Goal: Information Seeking & Learning: Learn about a topic

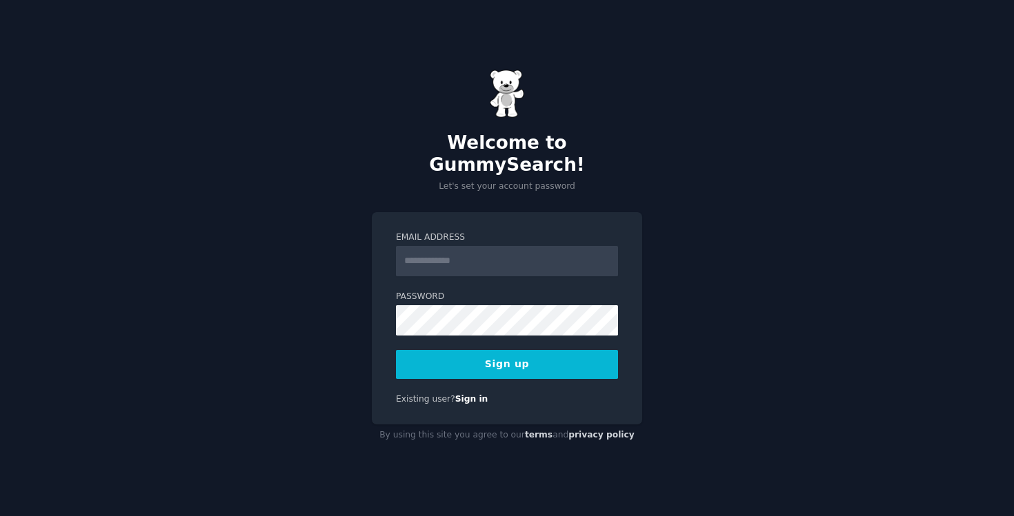
click at [511, 250] on input "Email Address" at bounding box center [507, 261] width 222 height 30
type input "**********"
click at [396, 350] on button "Sign up" at bounding box center [507, 364] width 222 height 29
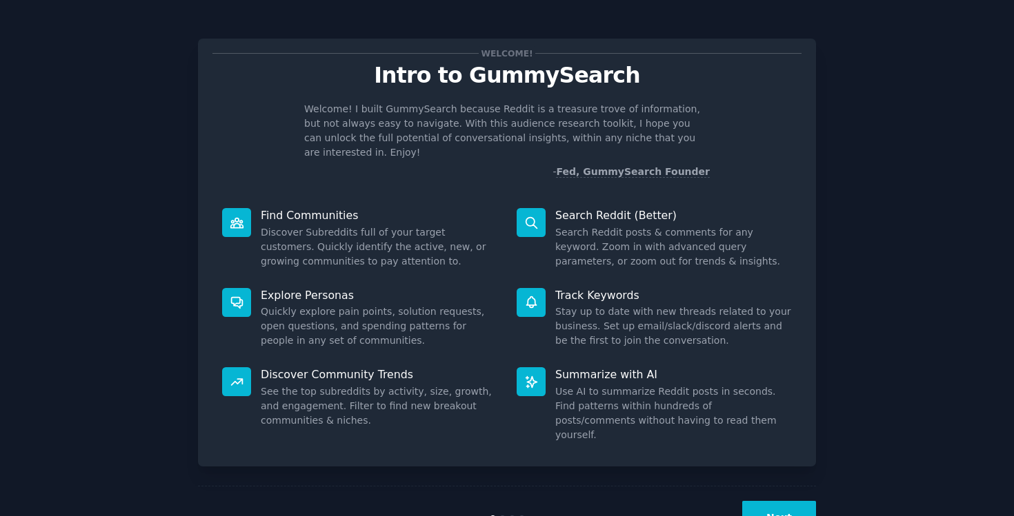
click at [771, 507] on div "Next" at bounding box center [507, 517] width 618 height 63
click at [785, 501] on button "Next" at bounding box center [779, 518] width 74 height 34
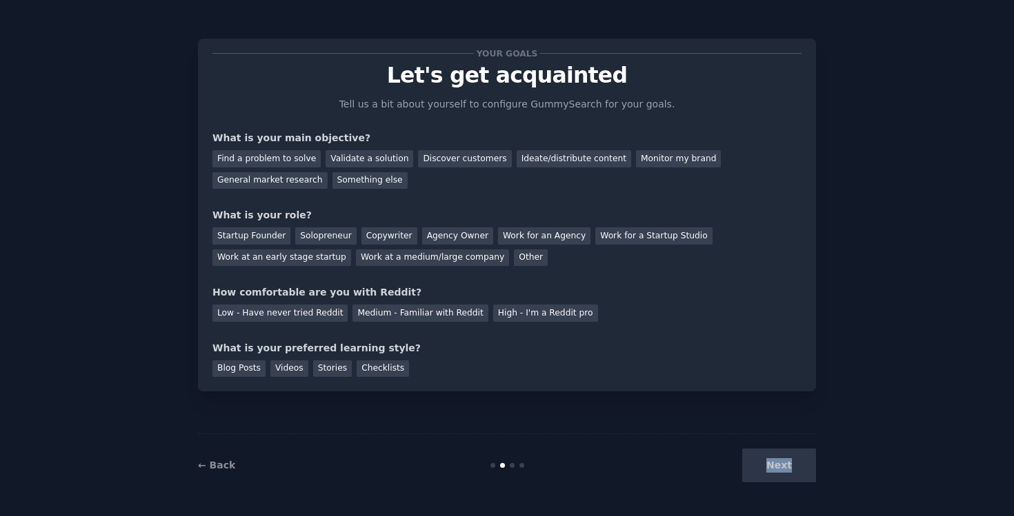
click at [785, 493] on div "← Back Next" at bounding box center [507, 465] width 618 height 63
click at [784, 468] on div "Next" at bounding box center [712, 466] width 206 height 34
click at [790, 468] on div "Next" at bounding box center [712, 466] width 206 height 34
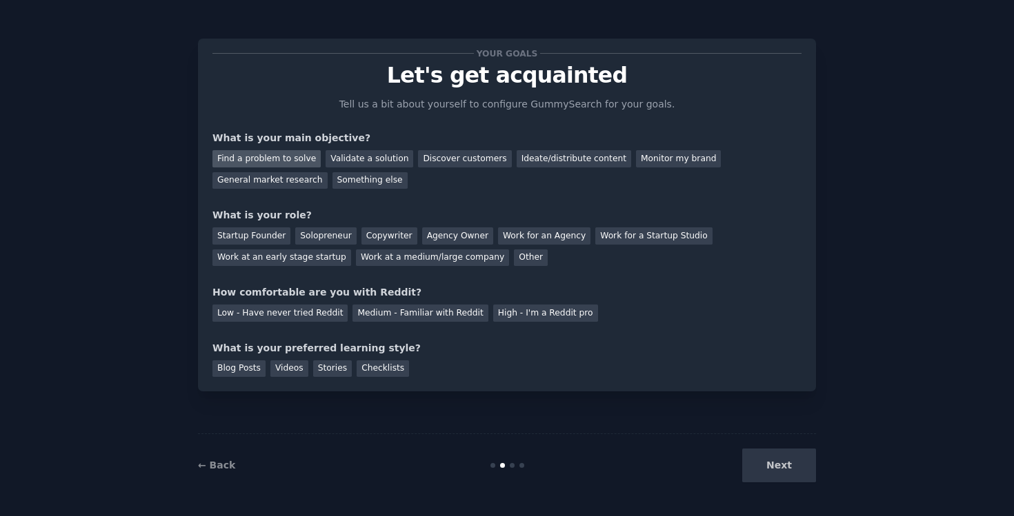
click at [290, 154] on div "Find a problem to solve" at bounding box center [266, 158] width 108 height 17
click at [483, 163] on div "Discover customers" at bounding box center [464, 158] width 93 height 17
click at [260, 159] on div "Find a problem to solve" at bounding box center [266, 158] width 108 height 17
click at [425, 160] on div "Discover customers" at bounding box center [464, 158] width 93 height 17
click at [260, 239] on div "Startup Founder" at bounding box center [251, 236] width 78 height 17
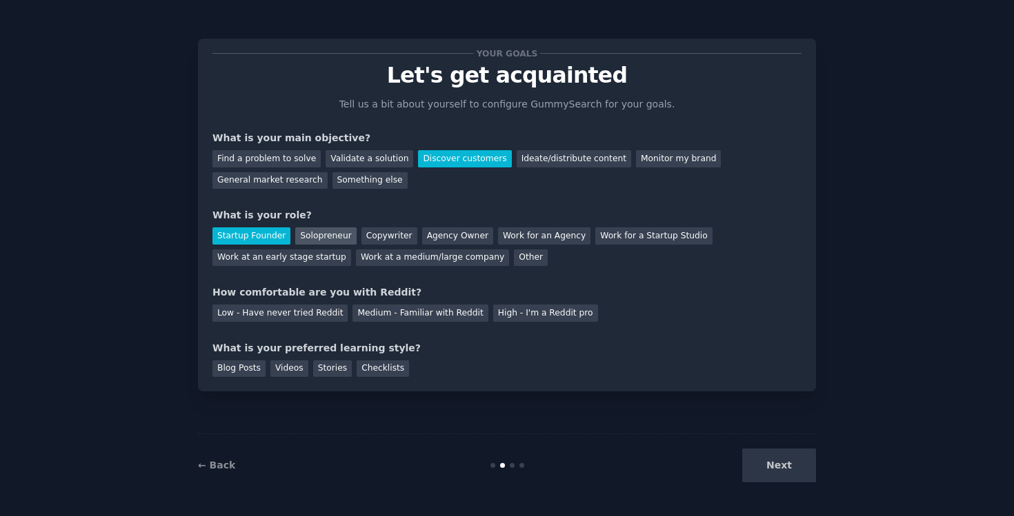
click at [332, 230] on div "Solopreneur" at bounding box center [325, 236] width 61 height 17
click at [303, 319] on div "Low - Have never tried Reddit" at bounding box center [279, 313] width 135 height 17
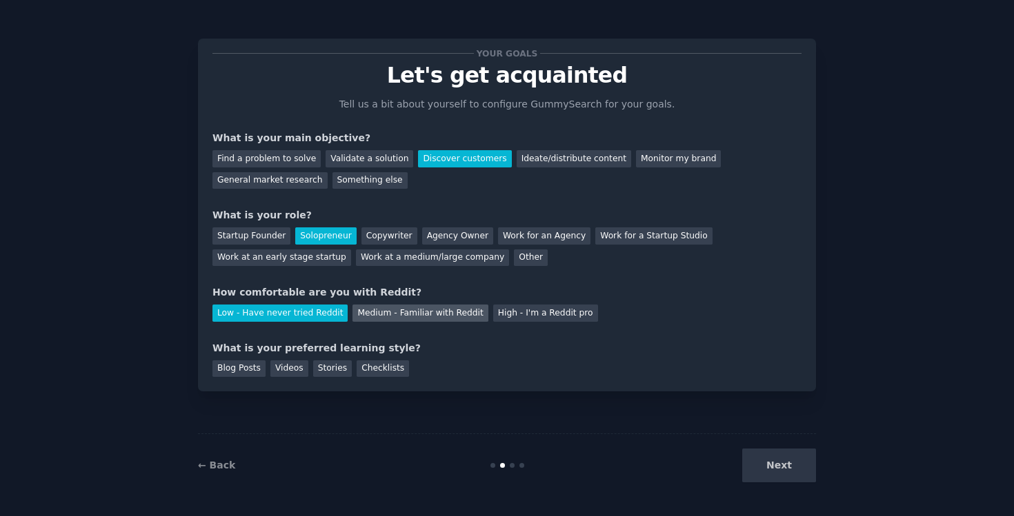
click at [356, 318] on div "Medium - Familiar with Reddit" at bounding box center [419, 313] width 135 height 17
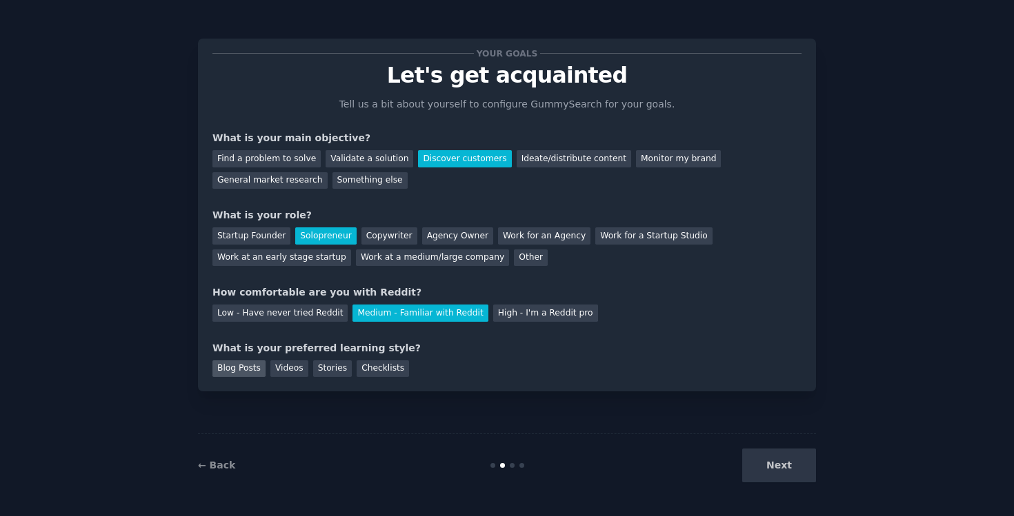
click at [232, 372] on div "Blog Posts" at bounding box center [238, 369] width 53 height 17
click at [265, 372] on div "Blog Posts Videos Stories Checklists" at bounding box center [506, 367] width 589 height 22
click at [276, 372] on div "Videos" at bounding box center [289, 369] width 38 height 17
click at [251, 372] on div "Blog Posts" at bounding box center [238, 369] width 53 height 17
click at [795, 475] on button "Next" at bounding box center [779, 466] width 74 height 34
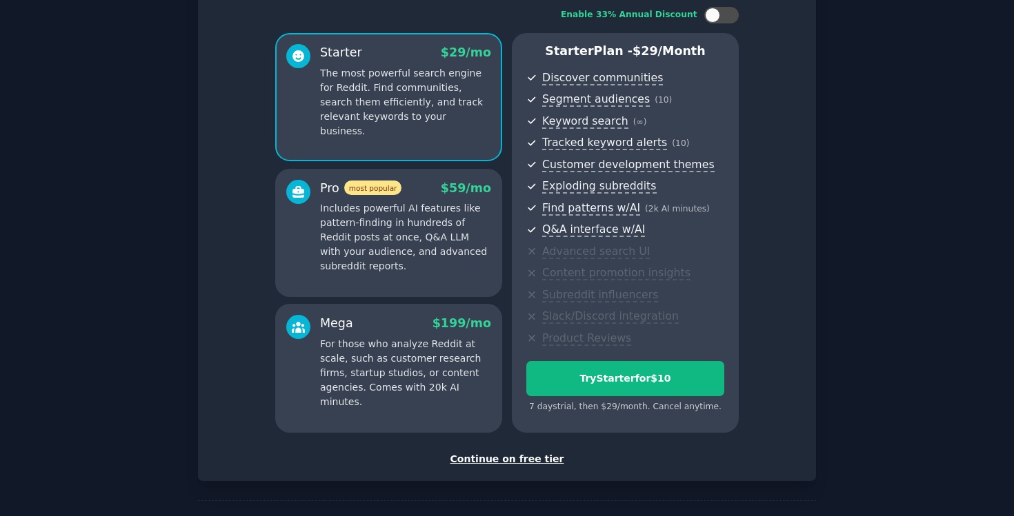
scroll to position [94, 0]
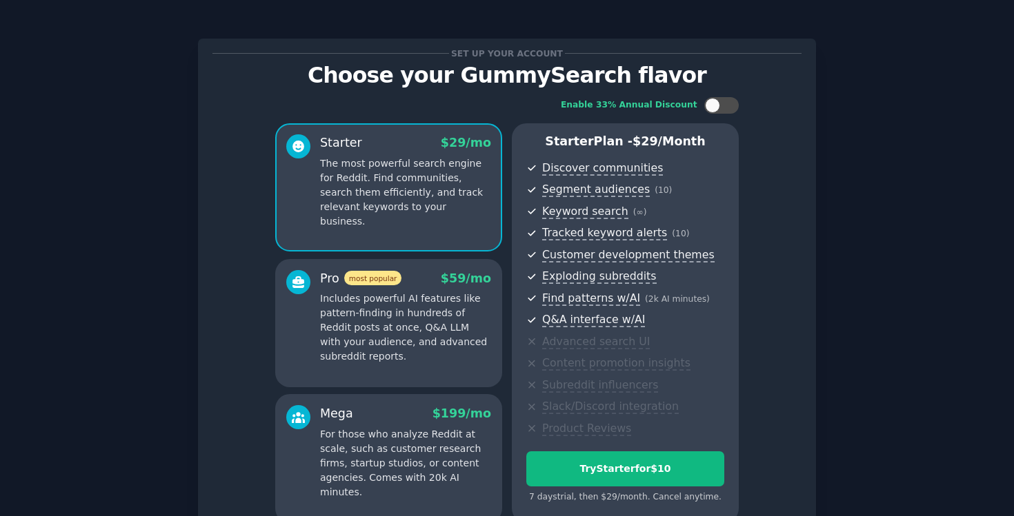
scroll to position [137, 0]
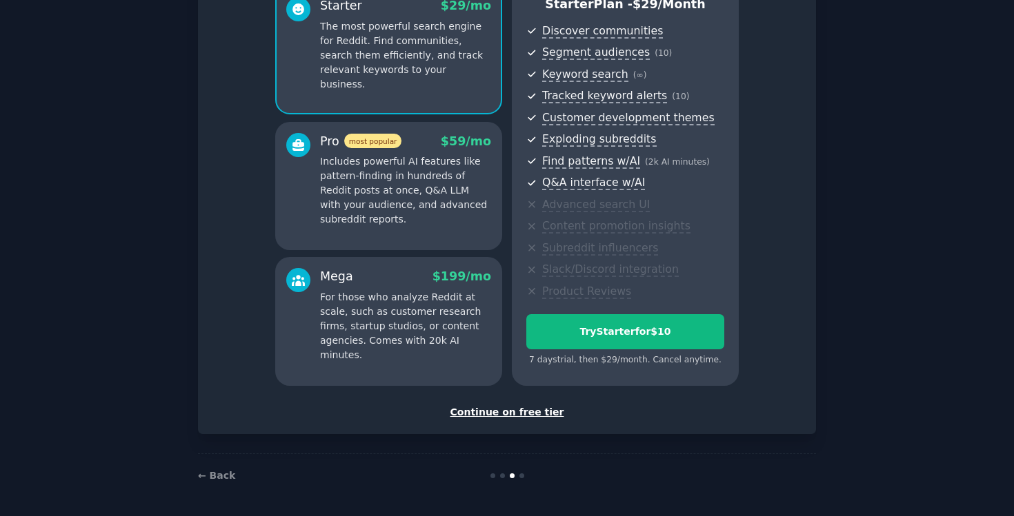
click at [498, 412] on div "Continue on free tier" at bounding box center [506, 412] width 589 height 14
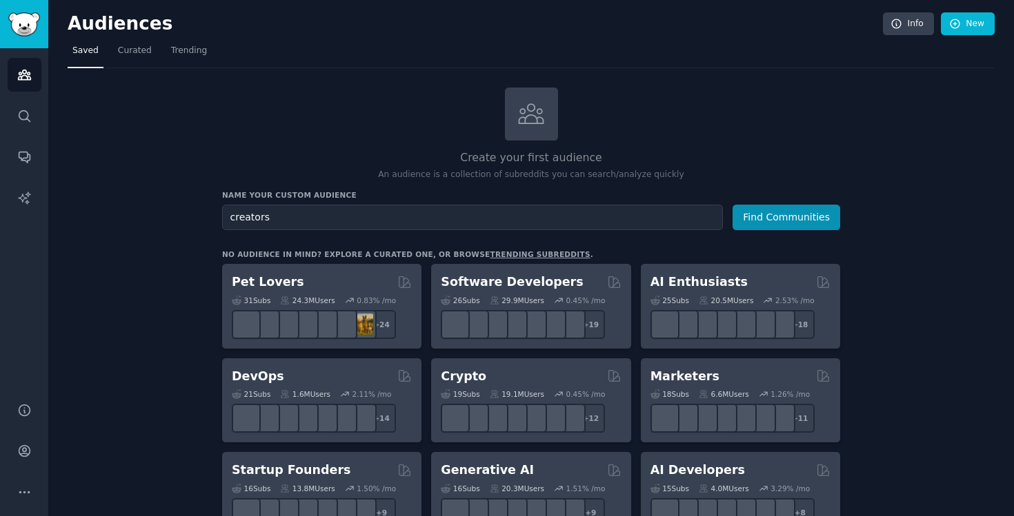
type input "creators"
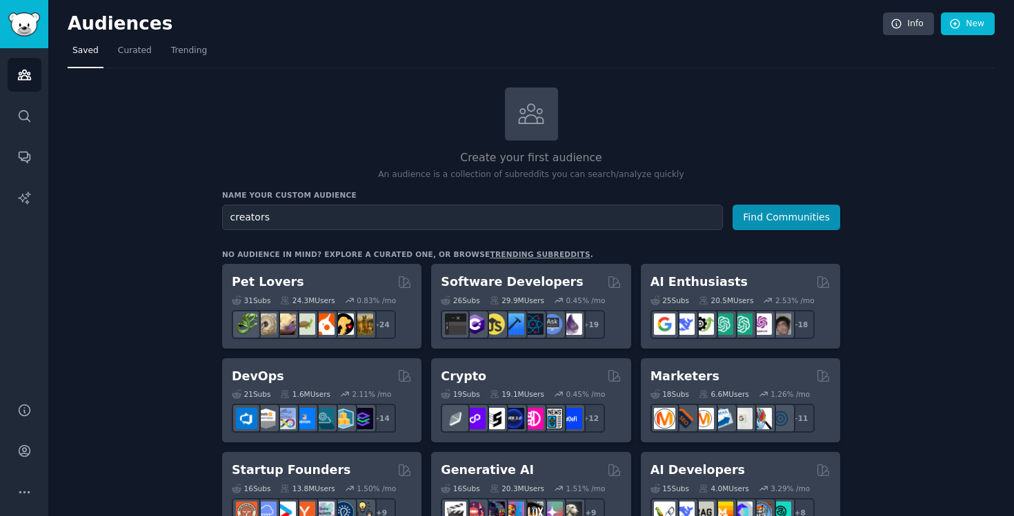
click at [732, 205] on button "Find Communities" at bounding box center [786, 218] width 108 height 26
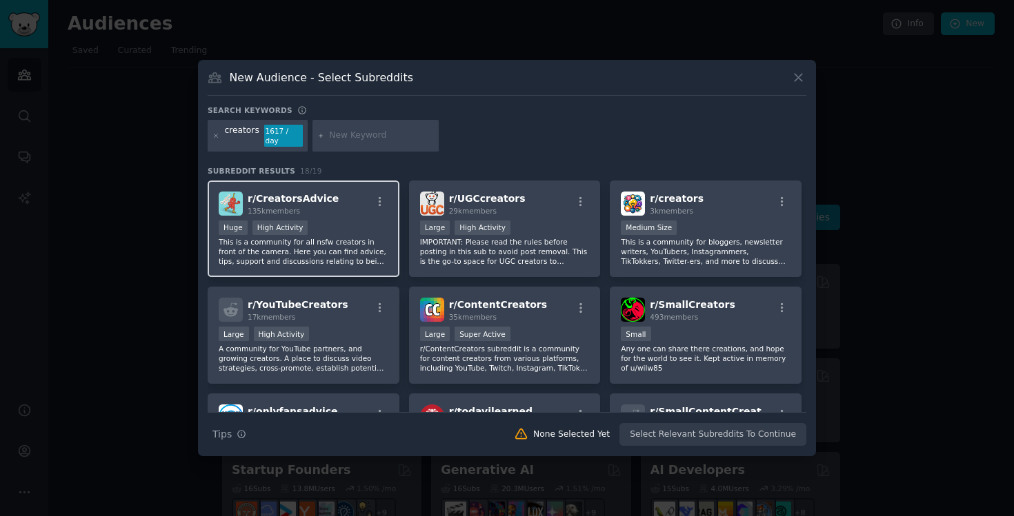
click at [330, 196] on div "r/ CreatorsAdvice 135k members" at bounding box center [304, 204] width 170 height 24
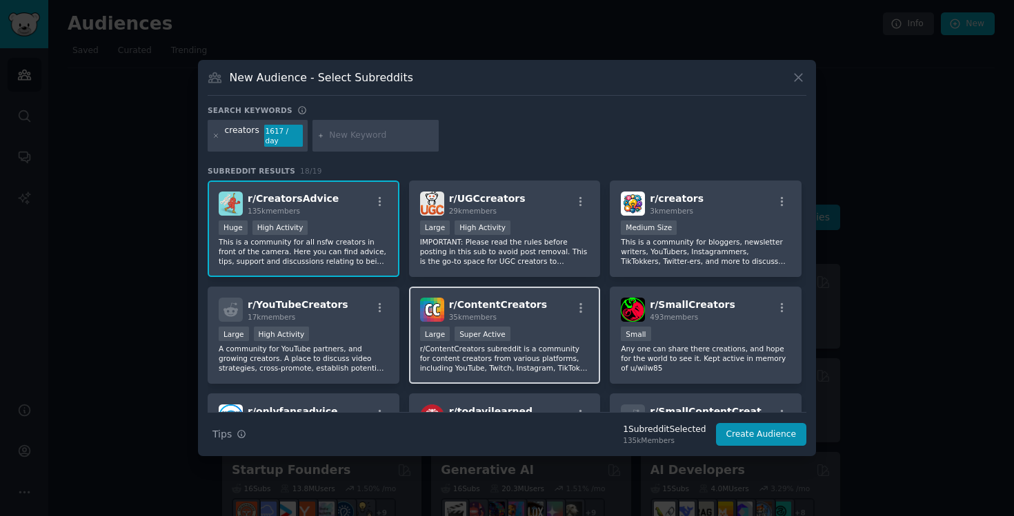
click at [514, 304] on span "r/ ContentCreators" at bounding box center [498, 304] width 98 height 11
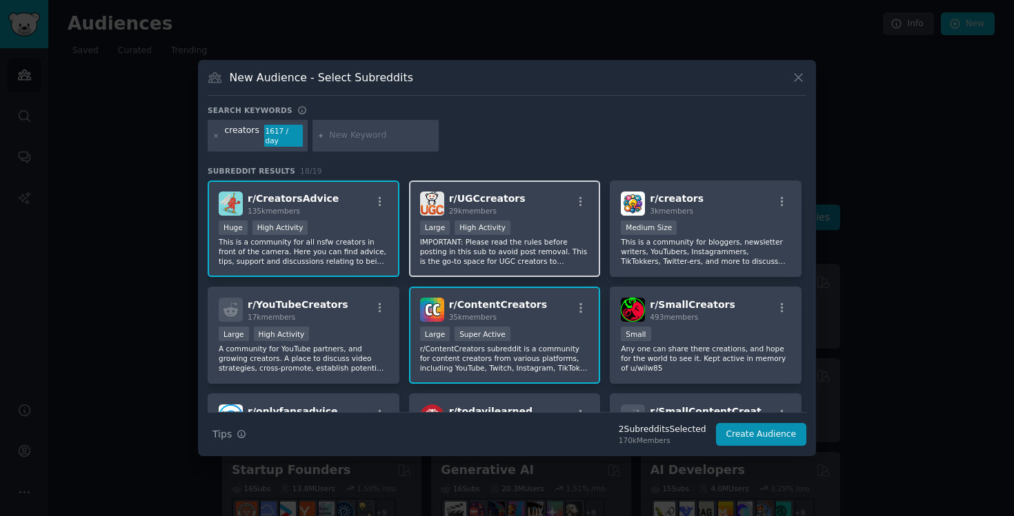
click at [530, 202] on div "r/ UGCcreators 29k members" at bounding box center [505, 204] width 170 height 24
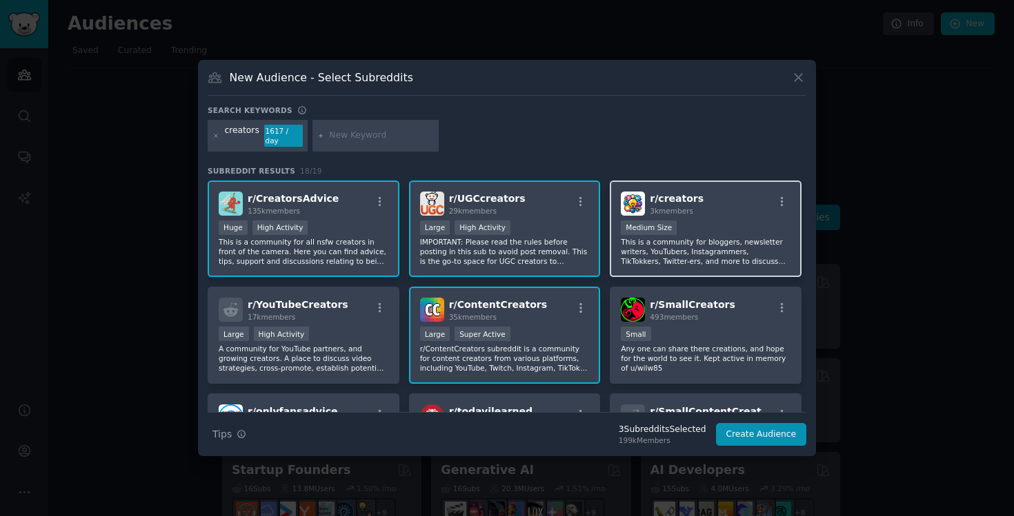
click at [715, 201] on div "r/ creators 3k members" at bounding box center [706, 204] width 170 height 24
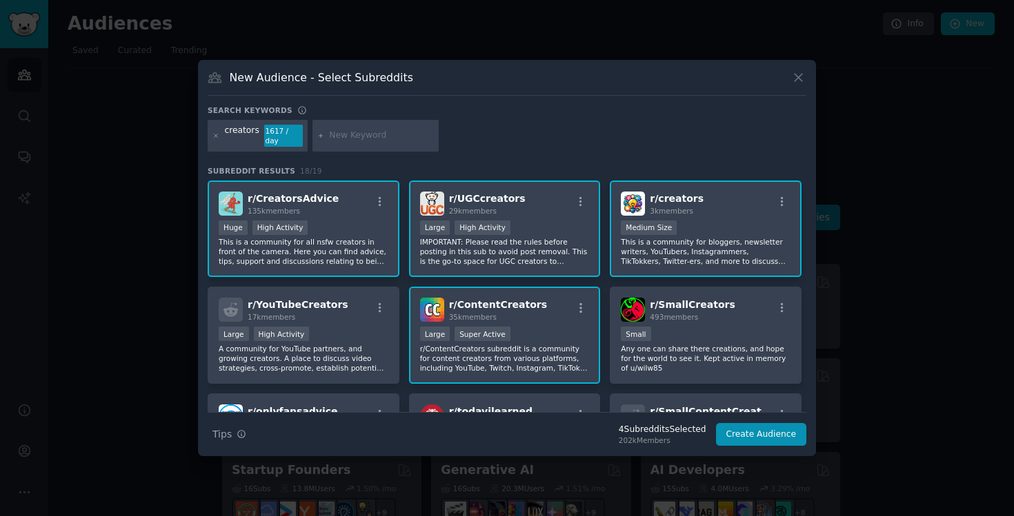
scroll to position [69, 0]
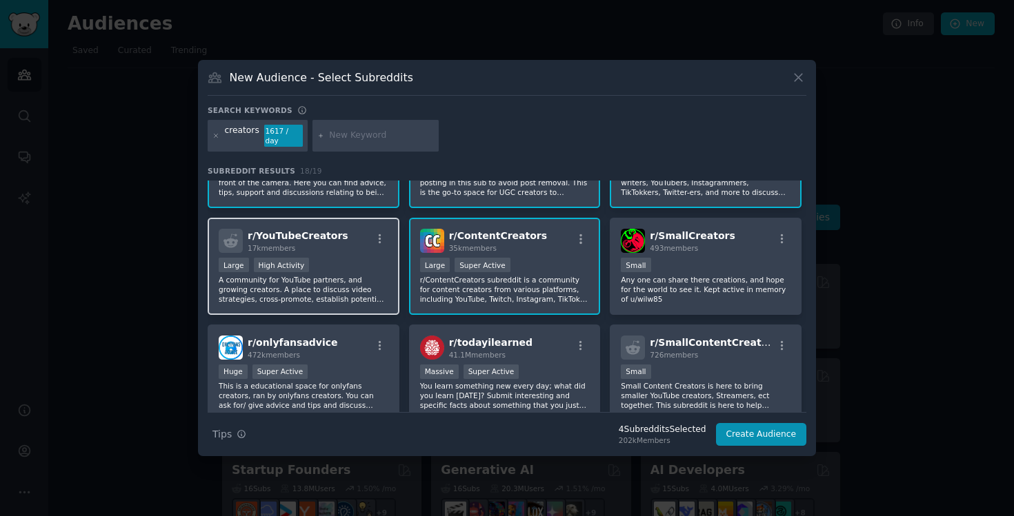
click at [352, 265] on div "Large High Activity" at bounding box center [304, 266] width 170 height 17
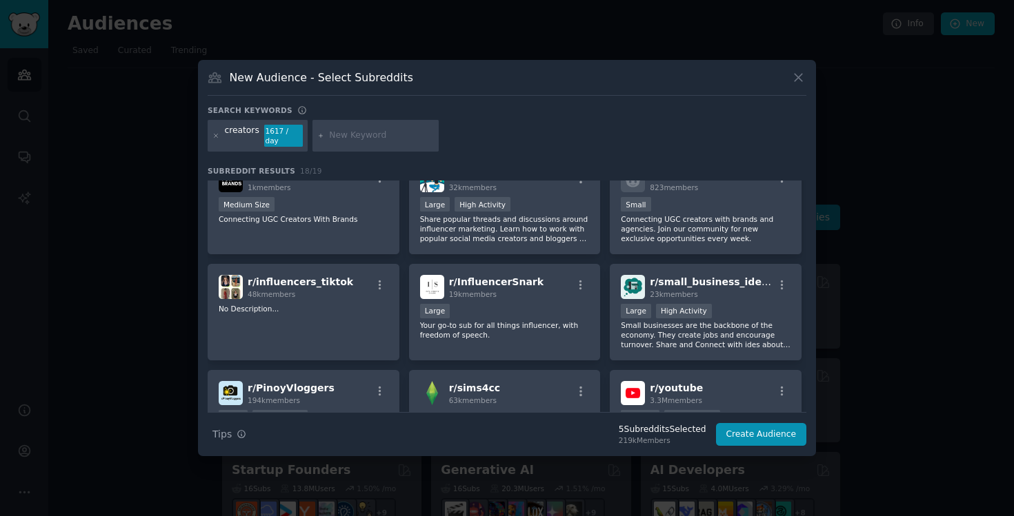
scroll to position [344, 0]
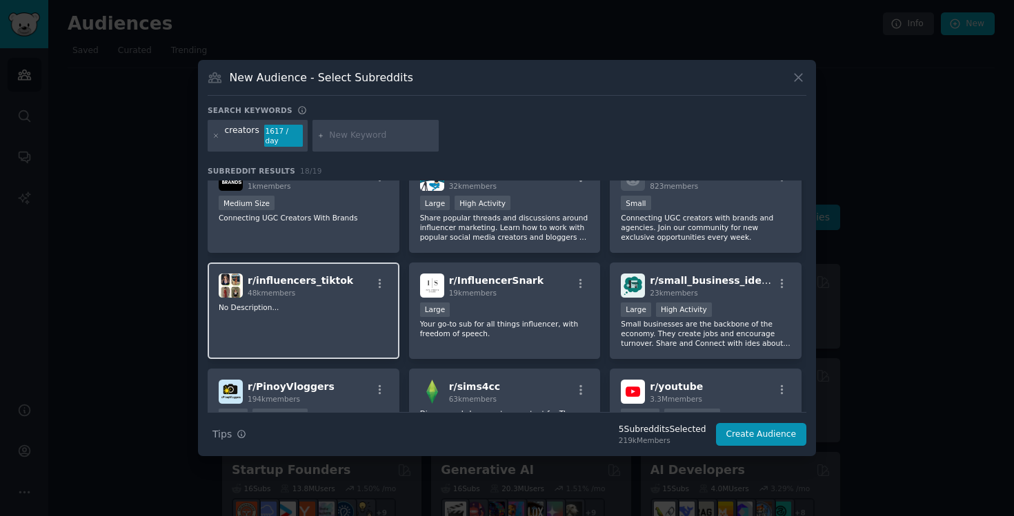
click at [290, 323] on div "r/ influencers_tiktok 48k members No Description..." at bounding box center [304, 311] width 192 height 97
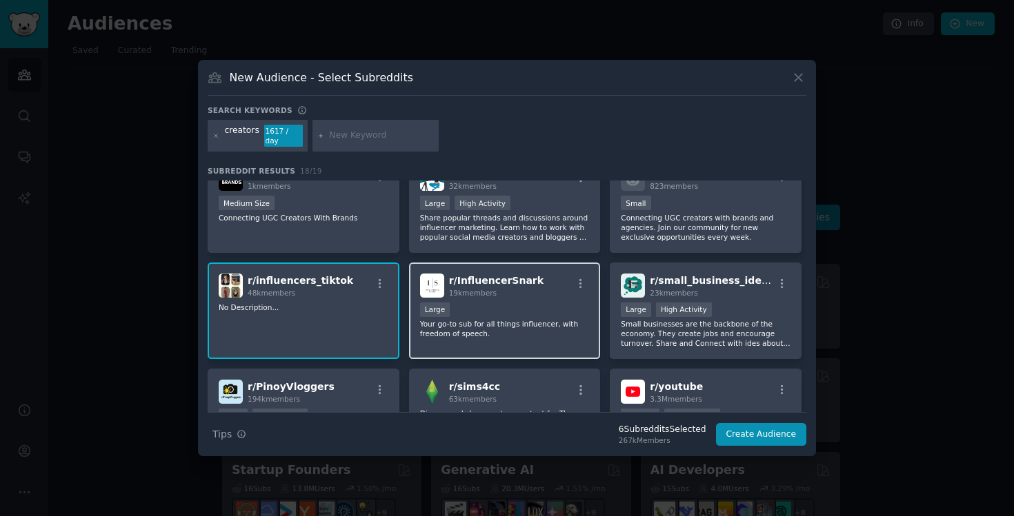
click at [536, 327] on p "Your go-to sub for all things influencer, with freedom of speech." at bounding box center [505, 328] width 170 height 19
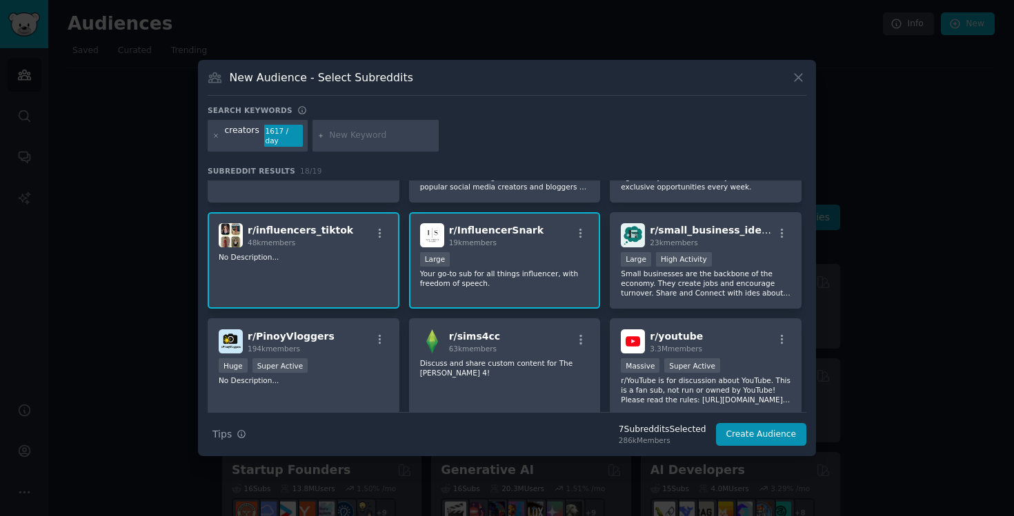
scroll to position [446, 0]
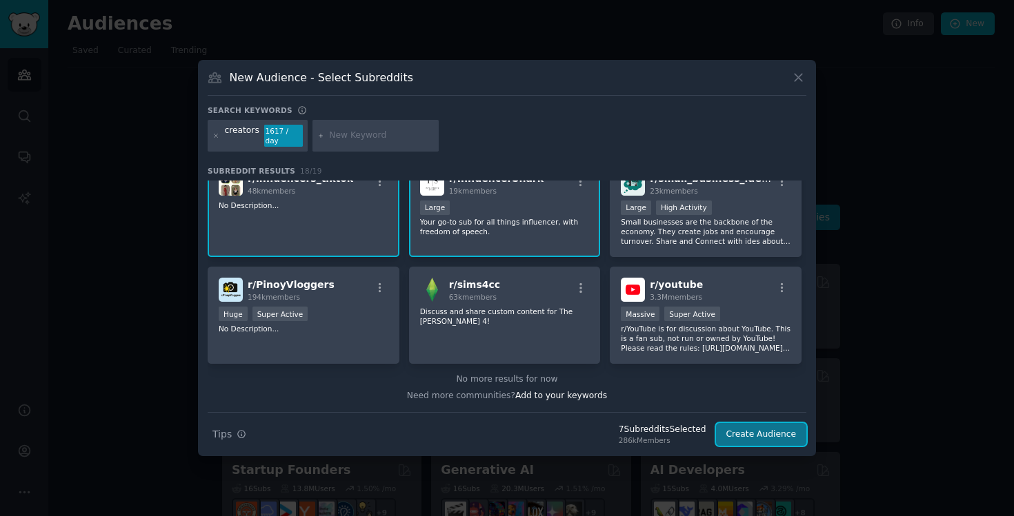
click at [747, 426] on button "Create Audience" at bounding box center [761, 434] width 91 height 23
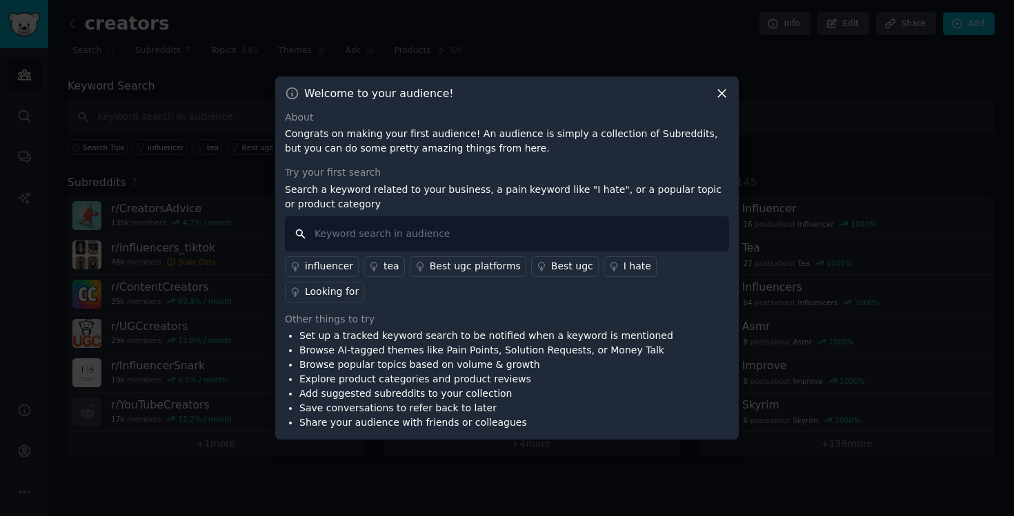
click at [465, 252] on input "text" at bounding box center [507, 233] width 444 height 35
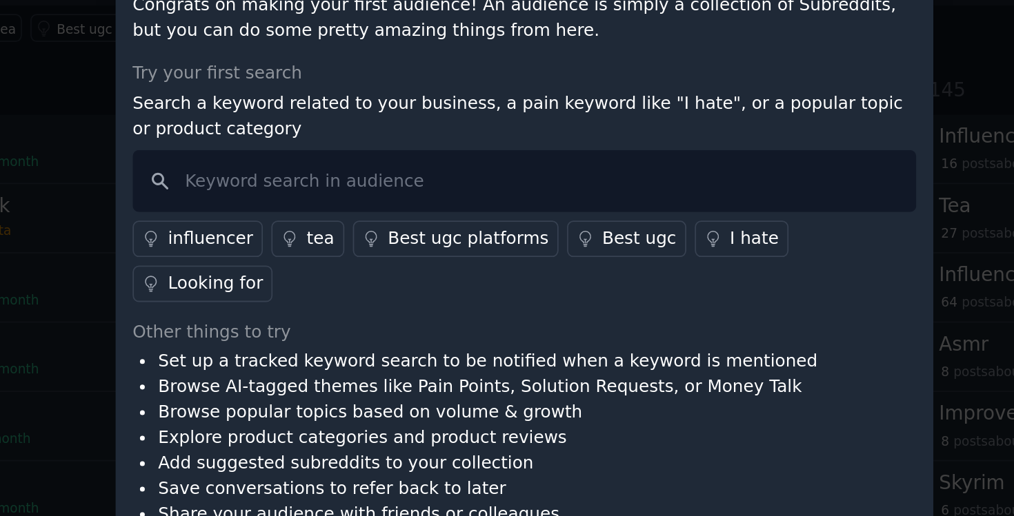
click at [496, 329] on li "Set up a tracked keyword search to be notified when a keyword is mentioned" at bounding box center [486, 336] width 374 height 14
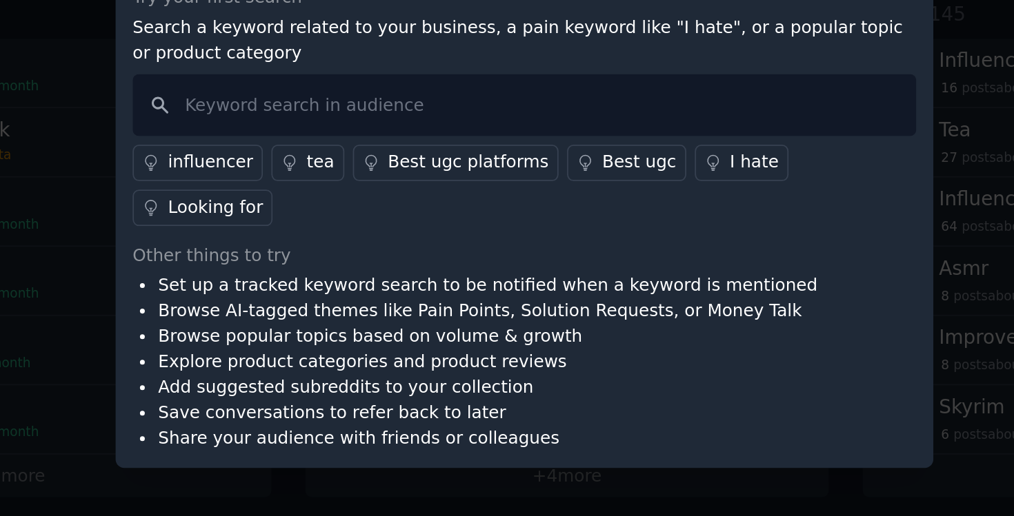
click at [492, 374] on li "Explore product categories and product reviews" at bounding box center [486, 379] width 374 height 14
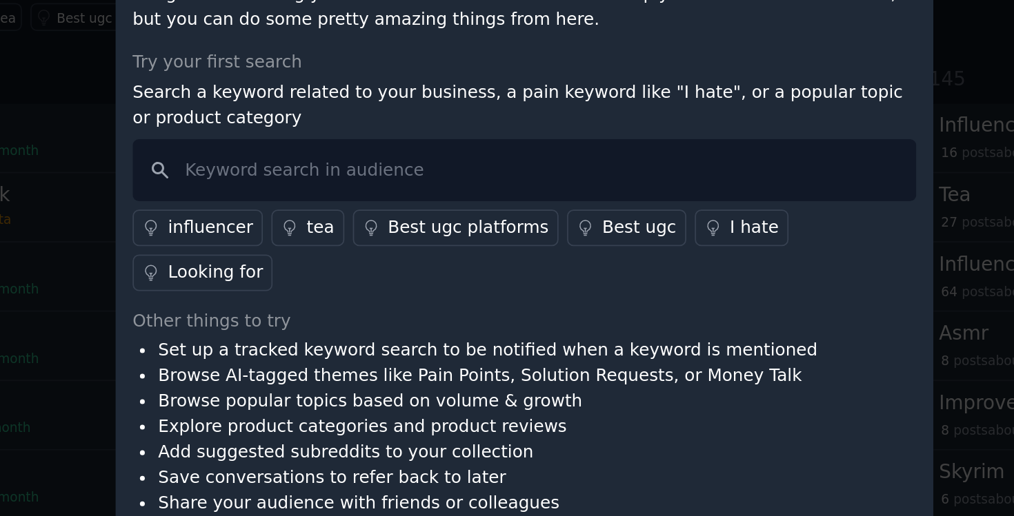
click at [536, 343] on li "Browse AI-tagged themes like Pain Points, Solution Requests, or Money Talk" at bounding box center [486, 350] width 374 height 14
click at [531, 343] on li "Browse AI-tagged themes like Pain Points, Solution Requests, or Money Talk" at bounding box center [486, 350] width 374 height 14
click at [528, 343] on li "Browse AI-tagged themes like Pain Points, Solution Requests, or Money Talk" at bounding box center [486, 350] width 374 height 14
click at [506, 343] on li "Browse AI-tagged themes like Pain Points, Solution Requests, or Money Talk" at bounding box center [486, 350] width 374 height 14
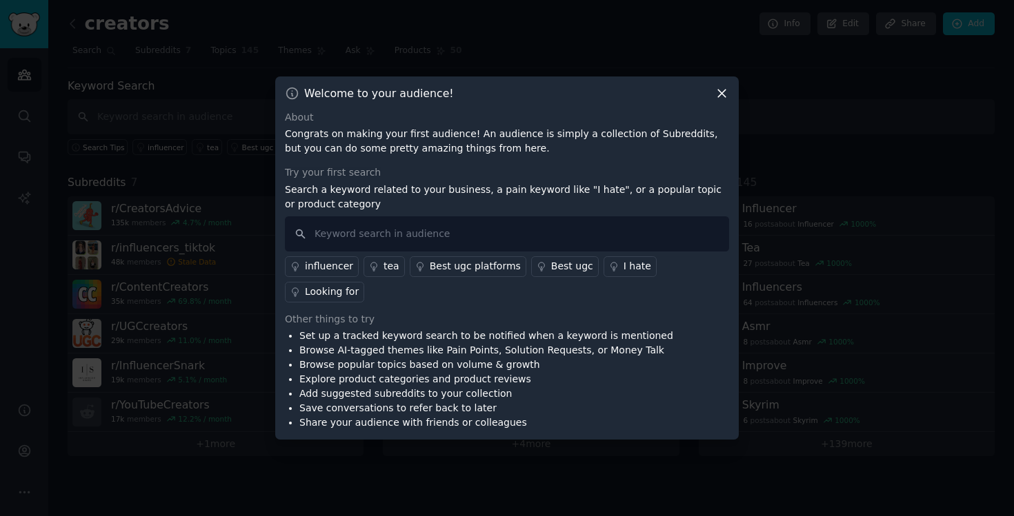
click at [510, 343] on li "Browse AI-tagged themes like Pain Points, Solution Requests, or Money Talk" at bounding box center [486, 350] width 374 height 14
click at [452, 252] on input "text" at bounding box center [507, 233] width 444 height 35
type input "ㅇ"
type input "b"
type input "brand, ugc, follower, idea"
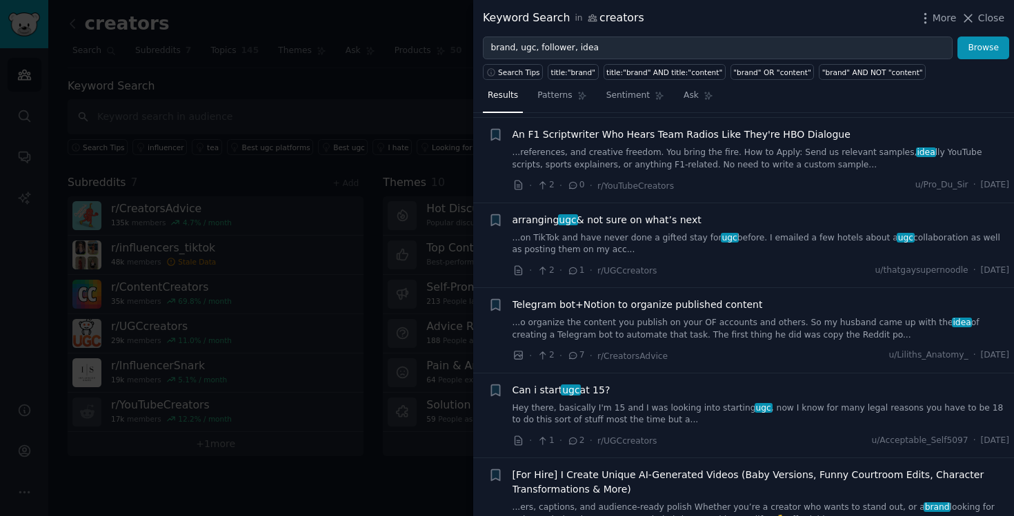
scroll to position [5045, 0]
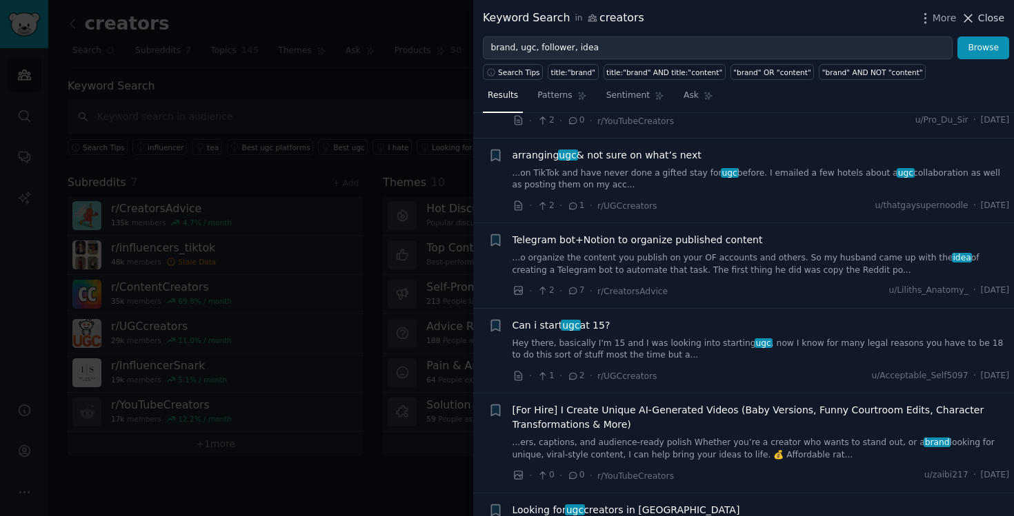
click at [991, 11] on span "Close" at bounding box center [991, 18] width 26 height 14
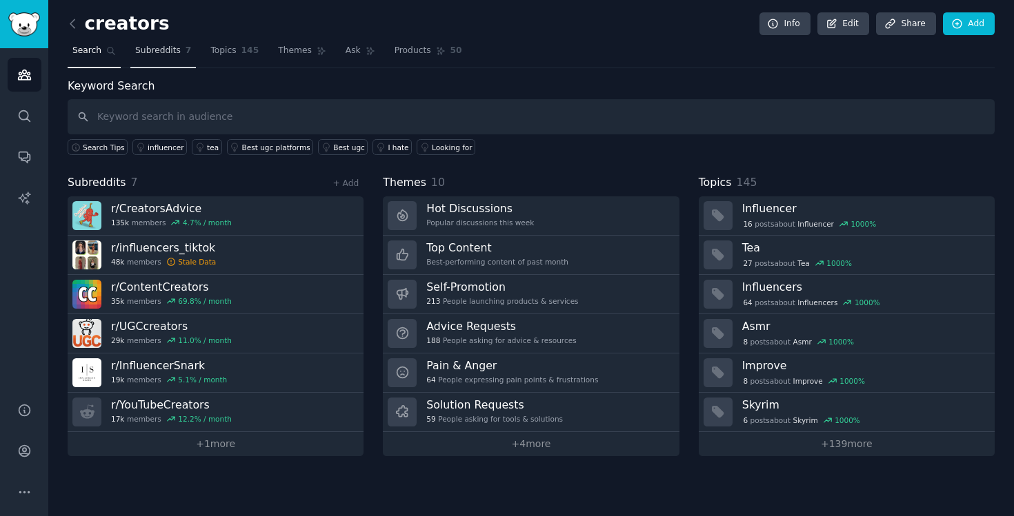
click at [172, 54] on span "Subreddits" at bounding box center [158, 51] width 46 height 12
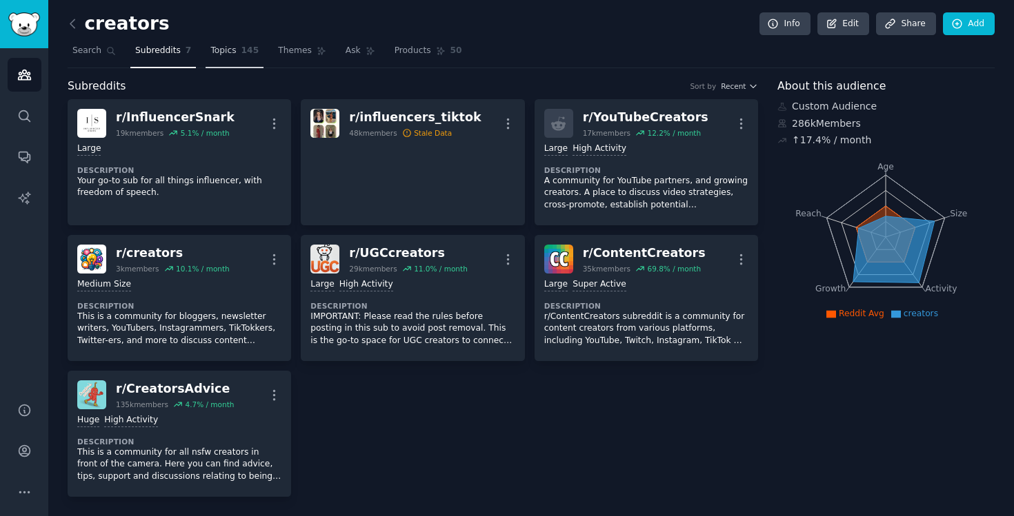
click at [249, 50] on span "145" at bounding box center [250, 51] width 18 height 12
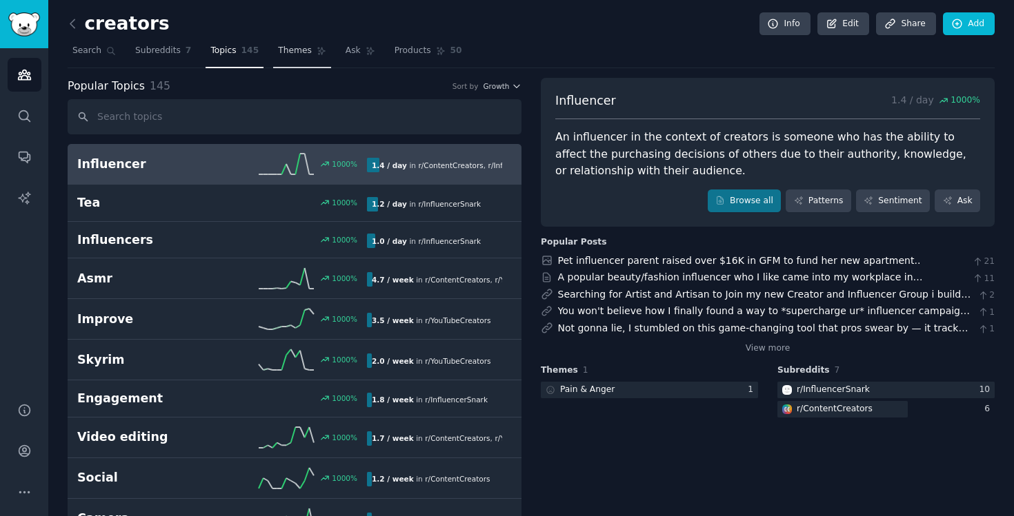
click at [292, 49] on span "Themes" at bounding box center [295, 51] width 34 height 12
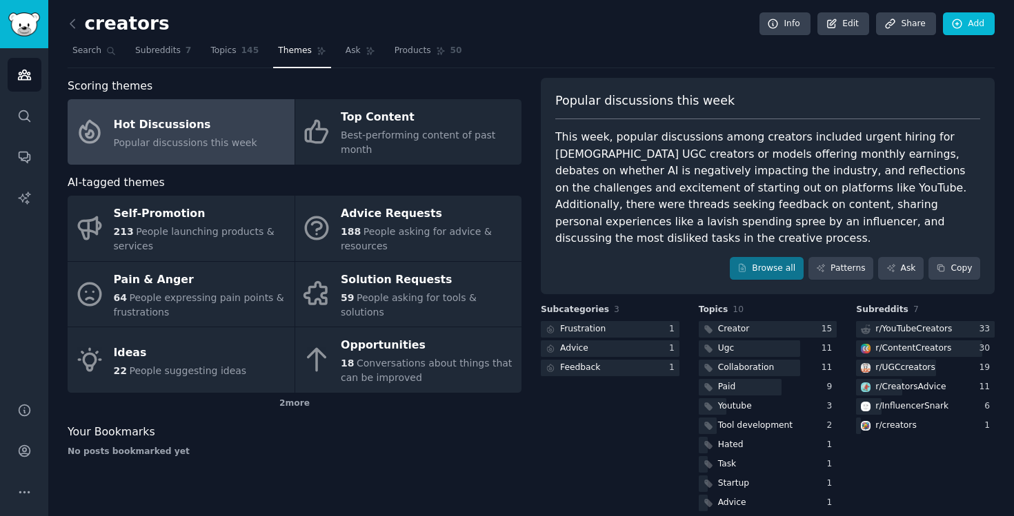
click at [666, 153] on div "This week, popular discussions among creators included urgent hiring for [DEMOG…" at bounding box center [767, 188] width 425 height 119
click at [534, 59] on nav "Search Subreddits 7 Topics 145 Themes Ask Products 50" at bounding box center [531, 54] width 927 height 28
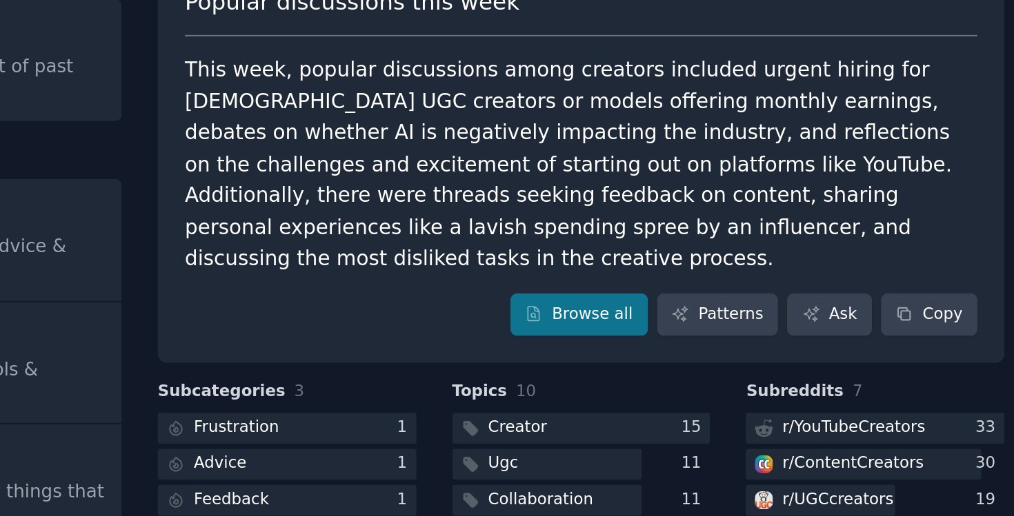
click at [829, 181] on div "This week, popular discussions among creators included urgent hiring for [DEMOG…" at bounding box center [767, 188] width 425 height 119
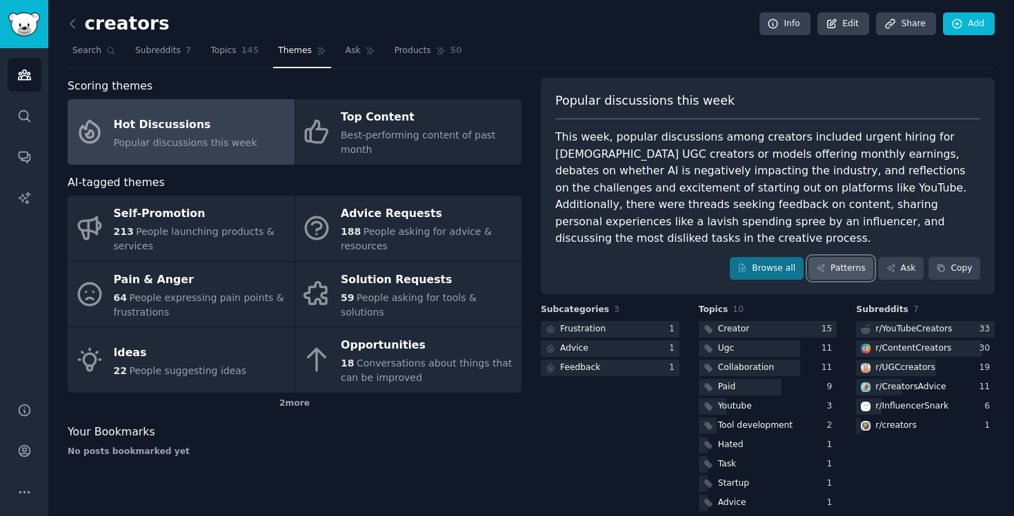
click at [847, 257] on link "Patterns" at bounding box center [840, 268] width 65 height 23
click at [909, 257] on link "Ask" at bounding box center [901, 268] width 46 height 23
click at [590, 323] on div "Frustration" at bounding box center [583, 329] width 46 height 12
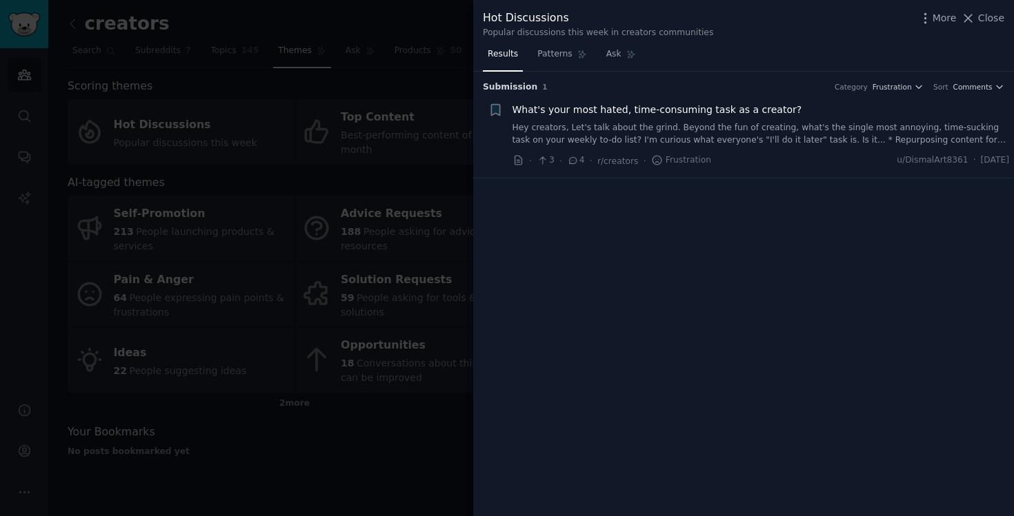
click at [819, 134] on link "Hey creators, Let's talk about the grind. Beyond the fun of creating, what's th…" at bounding box center [760, 134] width 497 height 24
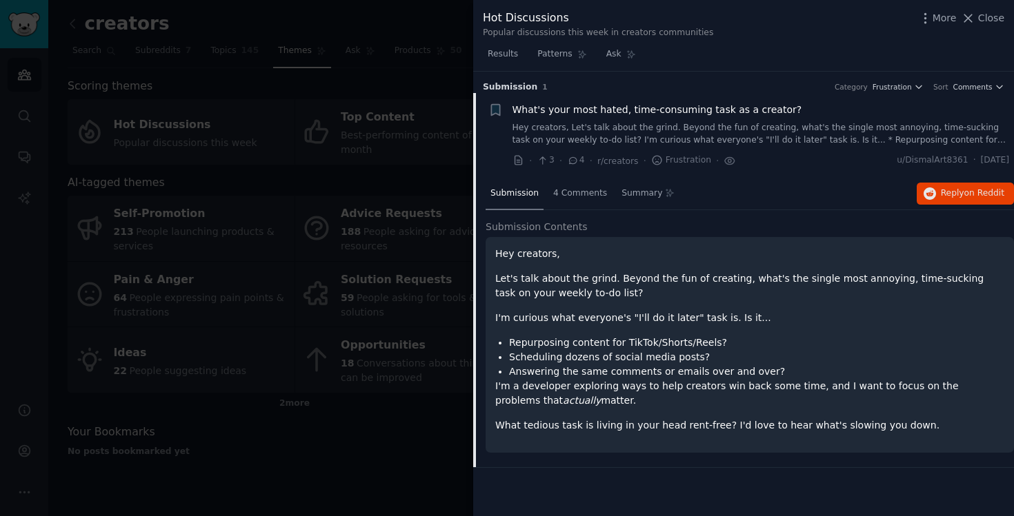
click at [622, 355] on li "Scheduling dozens of social media posts?" at bounding box center [756, 357] width 495 height 14
click at [736, 289] on p "Let's talk about the grind. Beyond the fun of creating, what's the single most …" at bounding box center [749, 286] width 509 height 29
click at [572, 194] on span "4 Comments" at bounding box center [580, 194] width 54 height 12
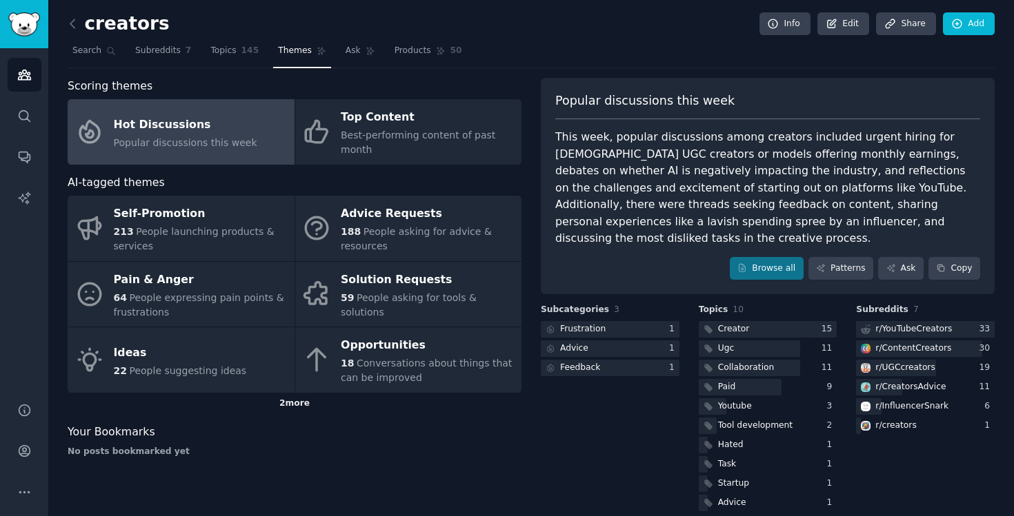
click at [299, 410] on div "2 more" at bounding box center [295, 404] width 454 height 22
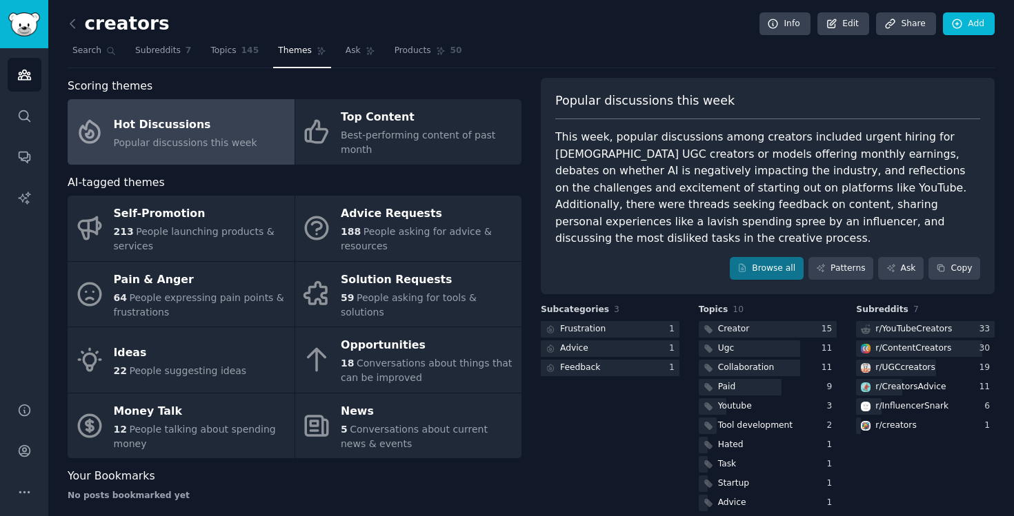
click at [554, 434] on div "Subcategories 3 Frustration 1 Advice 1 Feedback 1" at bounding box center [610, 409] width 139 height 210
click at [561, 461] on div "Subcategories 3 Frustration 1 Advice 1 Feedback 1" at bounding box center [610, 409] width 139 height 210
click at [532, 249] on div "Scoring themes Hot Discussions Popular discussions this week Top Content Best-p…" at bounding box center [531, 296] width 927 height 436
click at [583, 463] on div "Subcategories 3 Frustration 1 Advice 1 Feedback 1" at bounding box center [610, 409] width 139 height 210
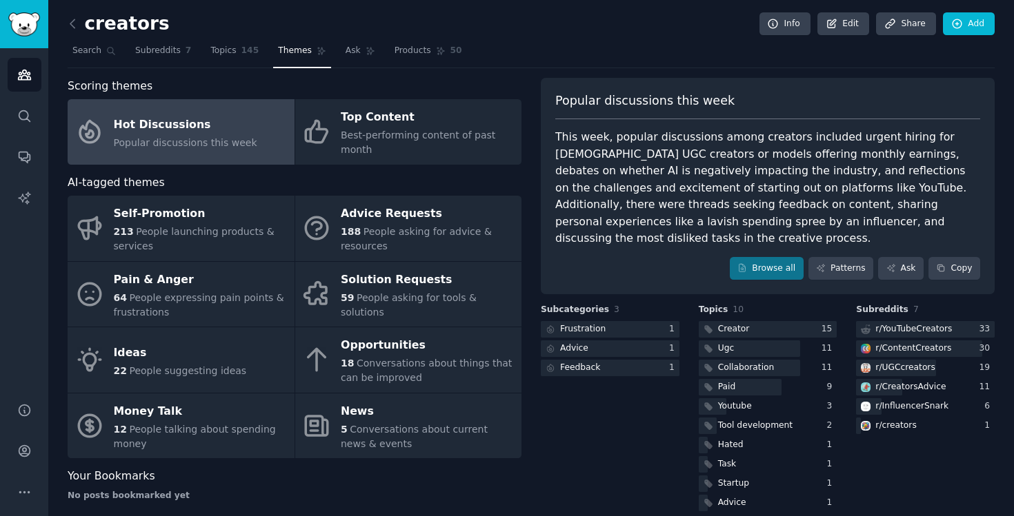
click at [587, 441] on div "Subcategories 3 Frustration 1 Advice 1 Feedback 1" at bounding box center [610, 409] width 139 height 210
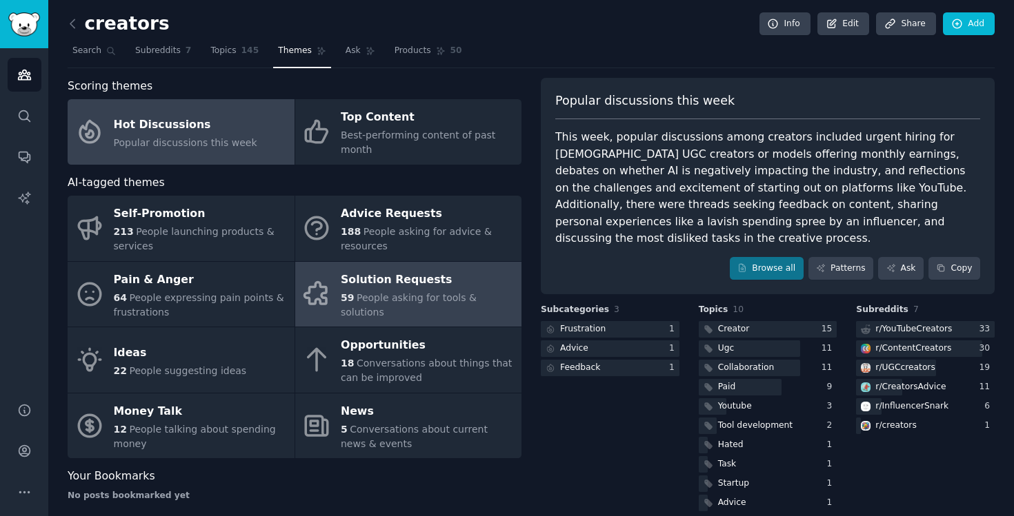
click at [436, 288] on div "Solution Requests" at bounding box center [428, 280] width 174 height 22
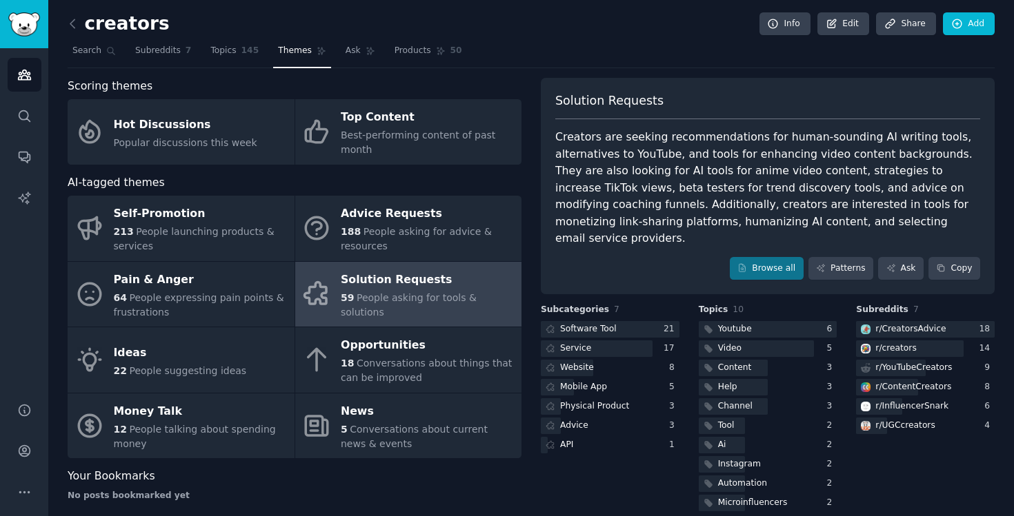
click at [617, 59] on nav "Search Subreddits 7 Topics 145 Themes Ask Products 50" at bounding box center [531, 54] width 927 height 28
